Goal: Navigation & Orientation: Find specific page/section

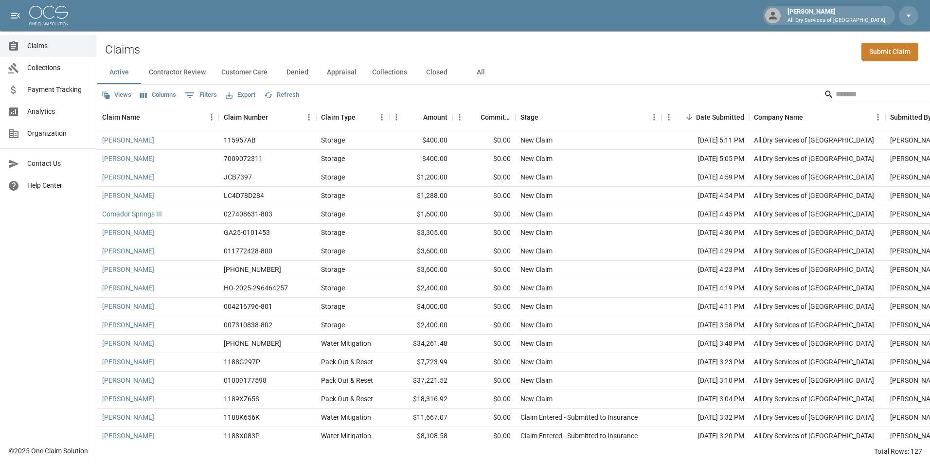
click at [475, 74] on button "All" at bounding box center [481, 72] width 44 height 23
click at [57, 108] on span "Analytics" at bounding box center [58, 112] width 62 height 10
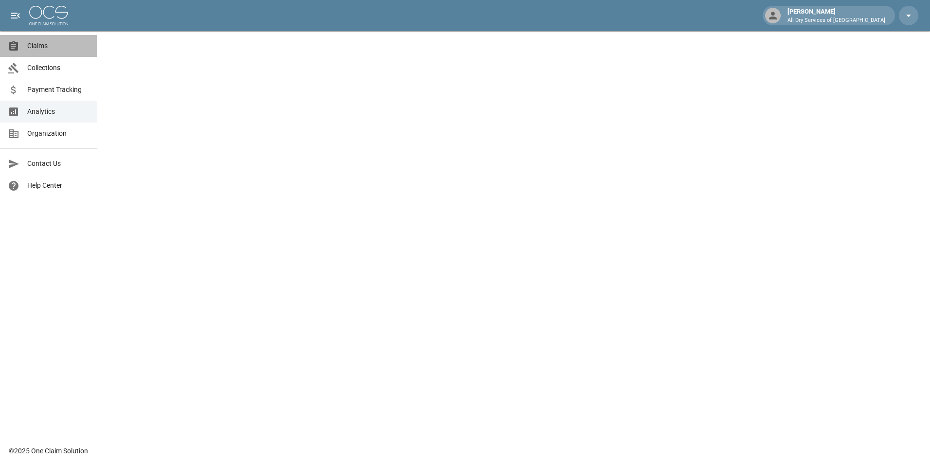
click at [50, 43] on span "Claims" at bounding box center [58, 46] width 62 height 10
